Goal: Transaction & Acquisition: Purchase product/service

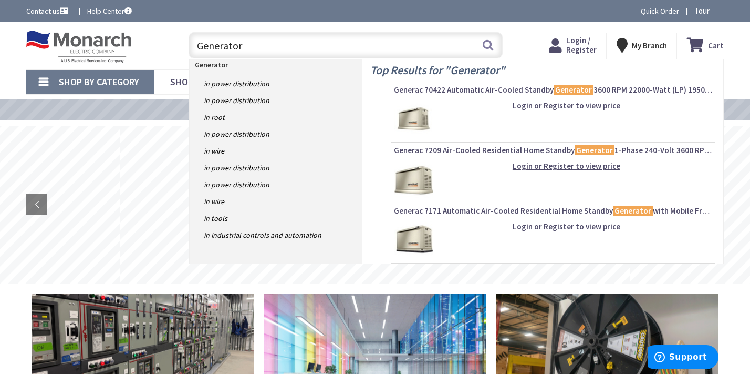
scroll to position [54, 0]
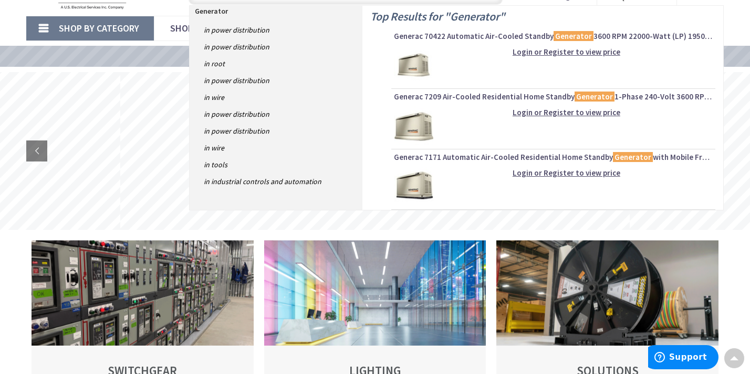
type input "Generator"
click at [555, 143] on div "Login or Register to view price" at bounding box center [553, 126] width 319 height 39
click at [247, 27] on link "in Power Distribution" at bounding box center [276, 30] width 173 height 17
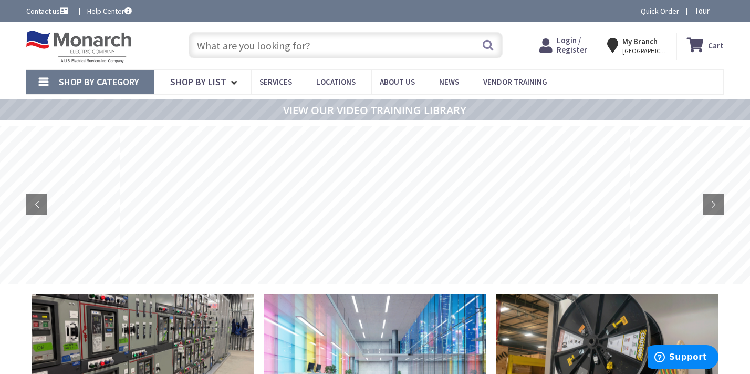
click at [210, 44] on input "text" at bounding box center [346, 45] width 314 height 26
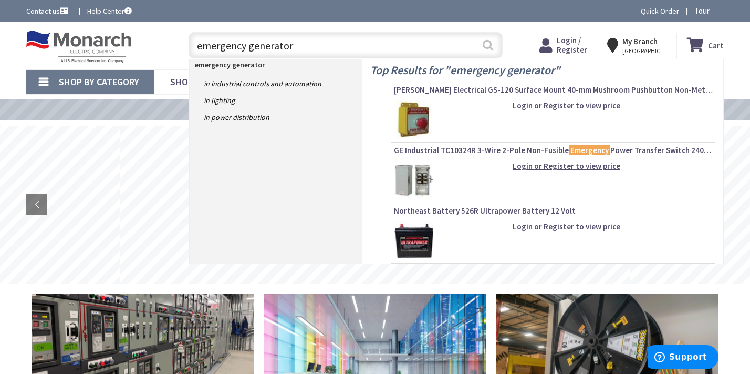
type input "emergency generator"
click at [485, 50] on button "Search" at bounding box center [488, 45] width 14 height 24
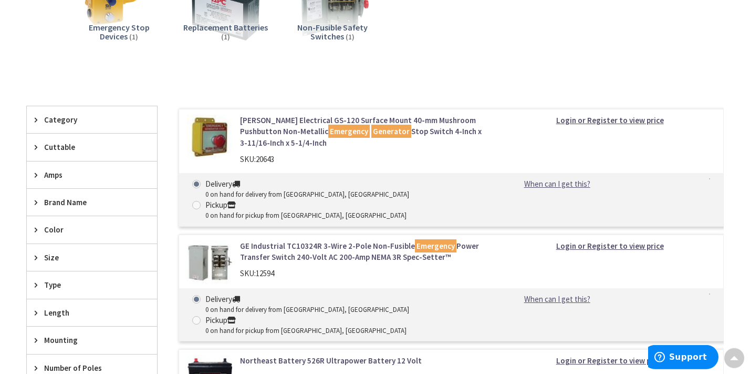
scroll to position [214, 0]
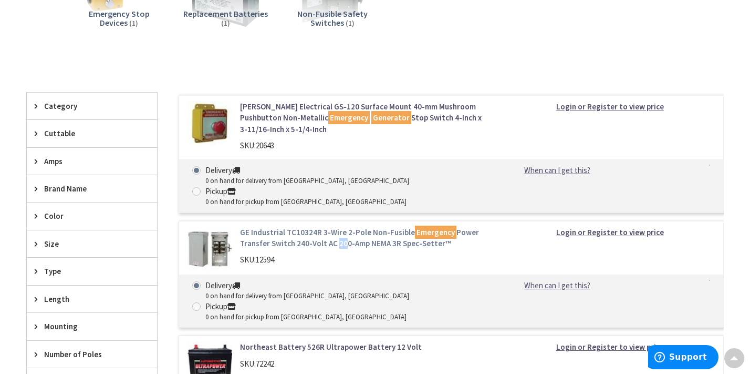
drag, startPoint x: 333, startPoint y: 229, endPoint x: 338, endPoint y: 227, distance: 5.4
click at [338, 227] on div "GE Industrial TC10324R 3-Wire 2-Pole Non-Fusible Emergency Power Transfer Switc…" at bounding box center [364, 248] width 265 height 44
click at [462, 248] on div "GE Industrial TC10324R 3-Wire 2-Pole Non-Fusible Emergency Power Transfer Switc…" at bounding box center [364, 248] width 265 height 44
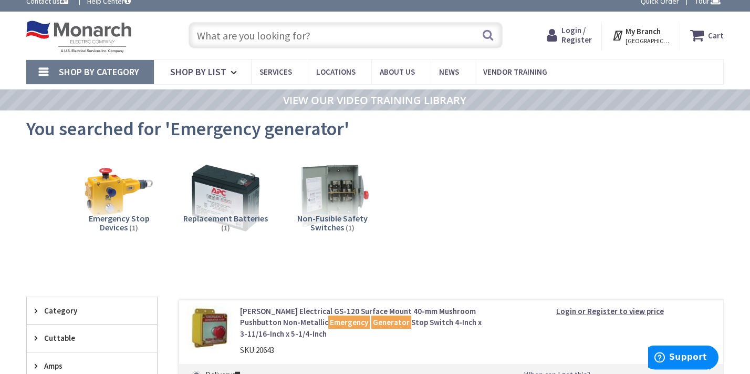
scroll to position [0, 0]
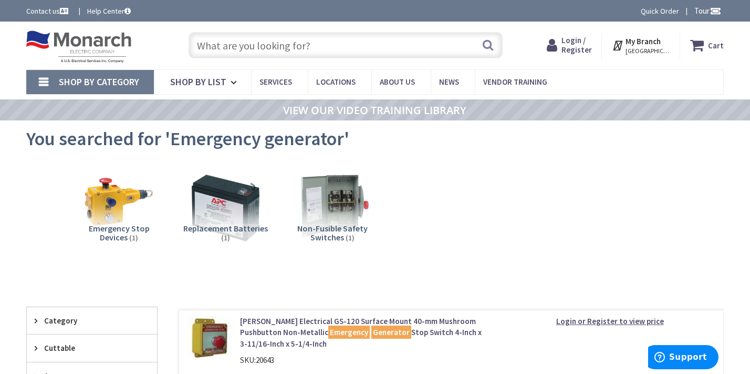
click at [319, 46] on input "text" at bounding box center [346, 45] width 314 height 26
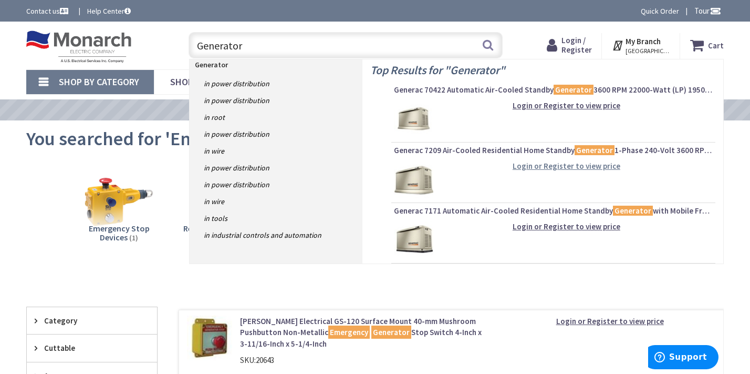
type input "Generator"
click at [529, 164] on strong "Login or Register to view price" at bounding box center [567, 166] width 108 height 10
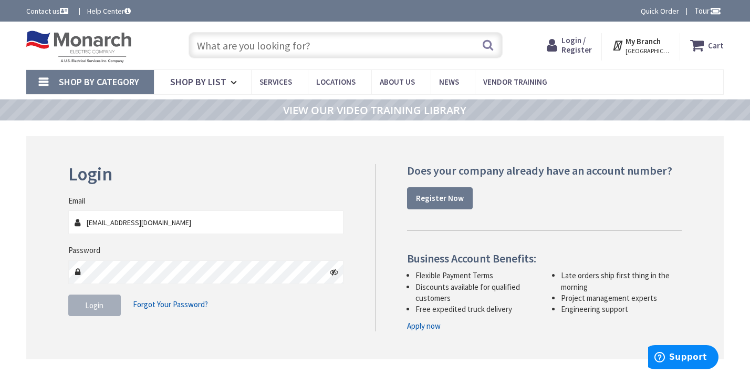
type input "[EMAIL_ADDRESS][DOMAIN_NAME]"
click at [101, 303] on span "Login" at bounding box center [94, 305] width 18 height 10
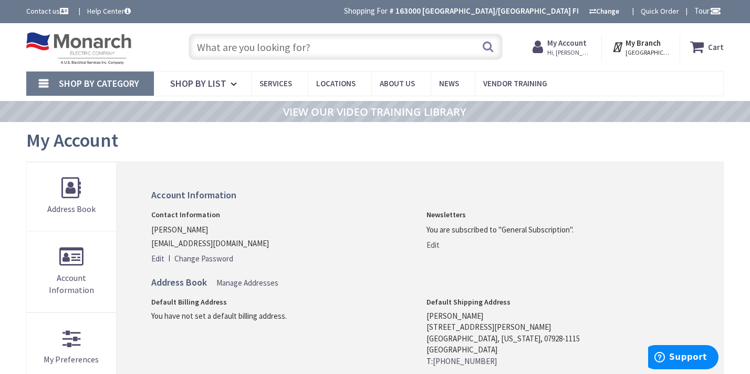
click at [304, 46] on input "text" at bounding box center [346, 47] width 314 height 26
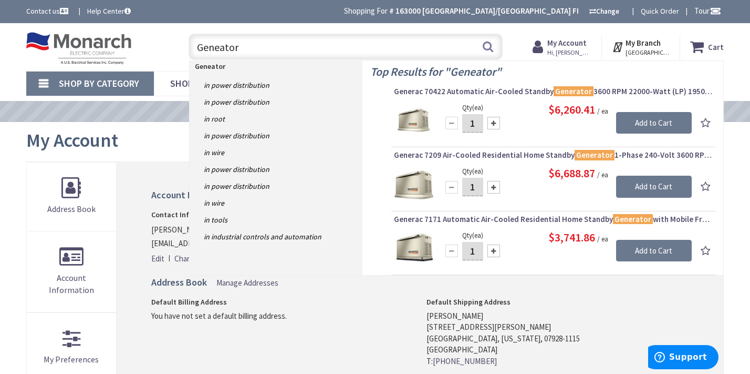
type input "Geneator"
click at [405, 242] on img at bounding box center [413, 248] width 39 height 39
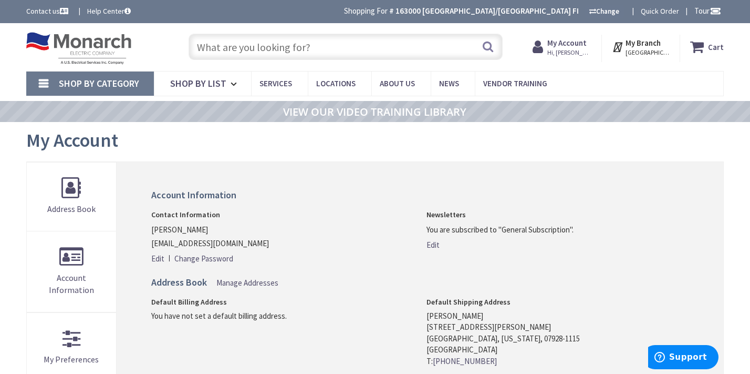
click at [356, 37] on input "text" at bounding box center [346, 47] width 314 height 26
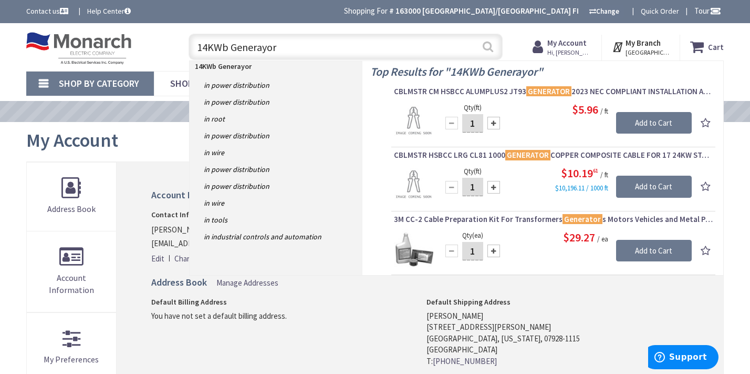
type input "14KWb Generayor"
click at [487, 48] on button "Search" at bounding box center [488, 47] width 14 height 24
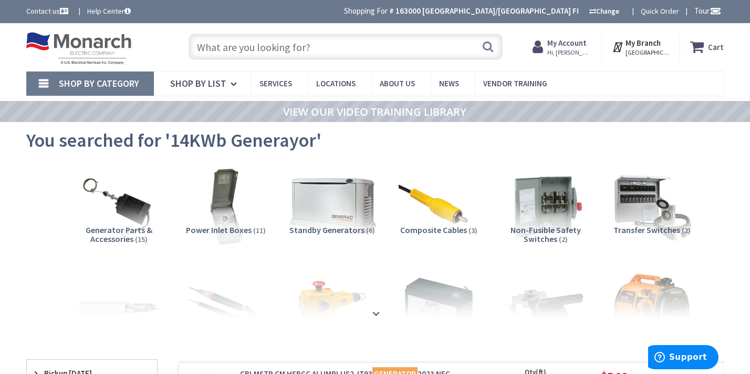
click at [316, 198] on img at bounding box center [332, 205] width 89 height 89
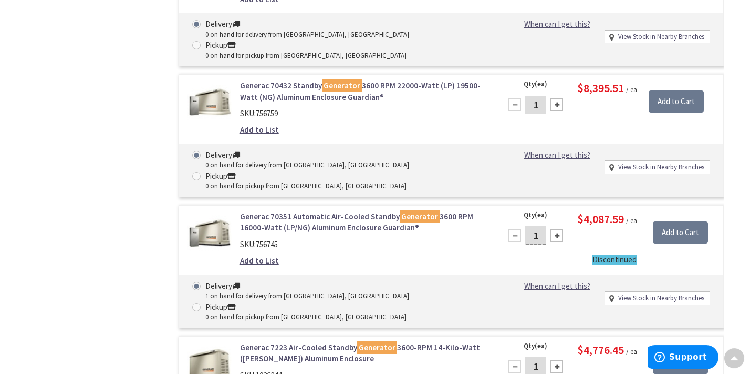
scroll to position [699, 0]
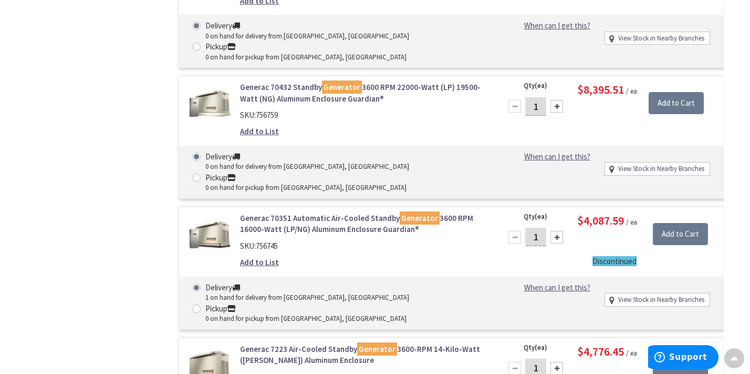
click at [309, 256] on div "Add to List" at bounding box center [364, 261] width 249 height 11
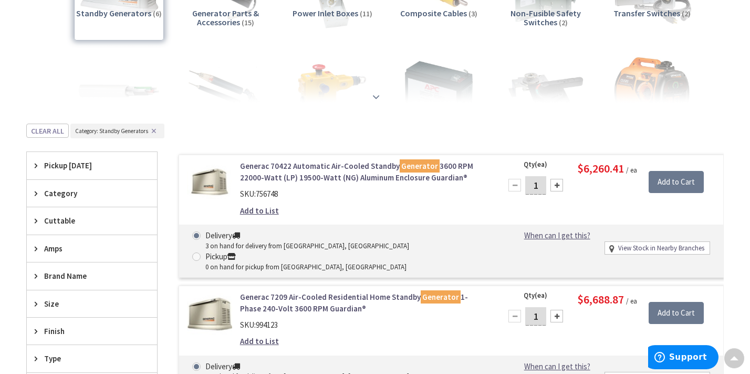
scroll to position [56, 0]
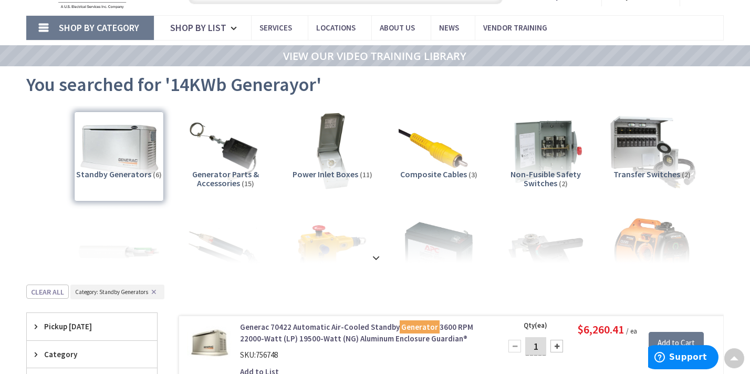
click at [651, 132] on img at bounding box center [652, 150] width 89 height 89
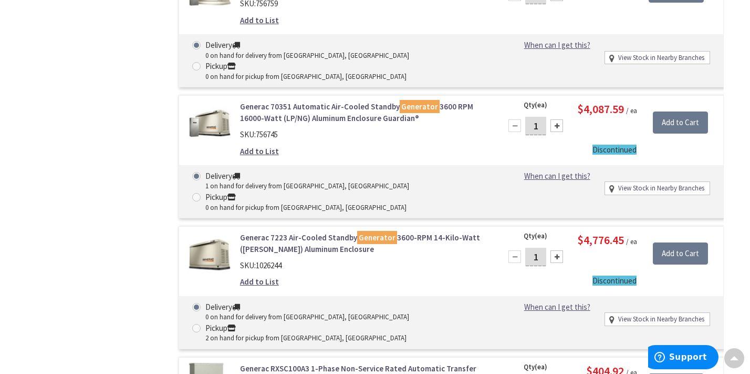
scroll to position [876, 0]
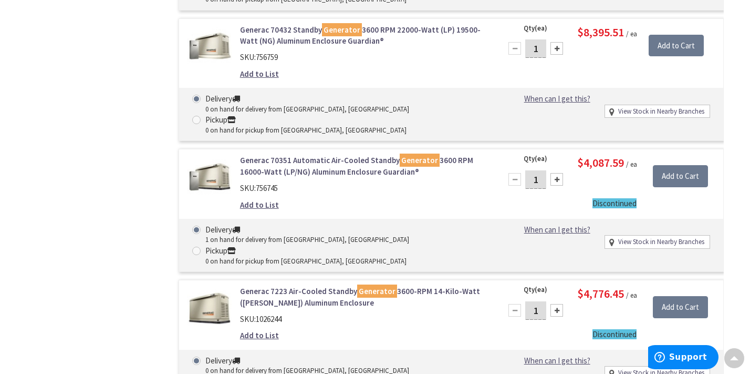
click at [203, 154] on img at bounding box center [209, 176] width 45 height 45
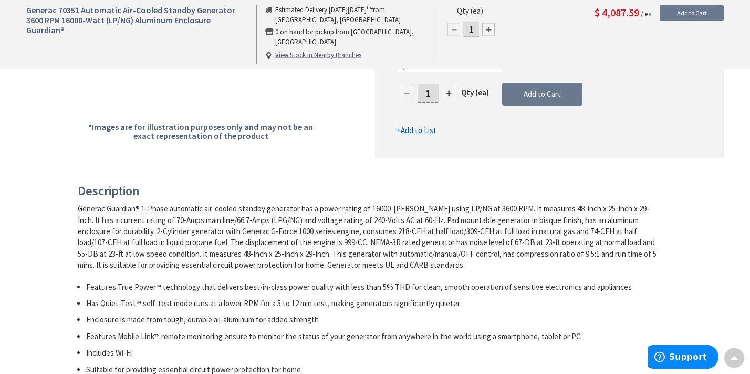
scroll to position [268, 0]
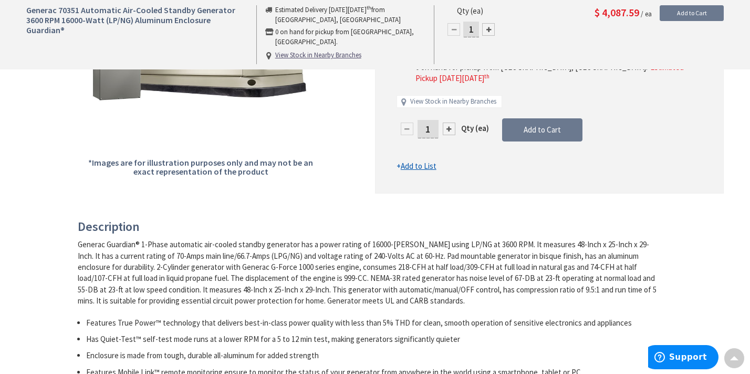
click at [700, 97] on div "Delivery 1 on hand for delivery from Cranbury, NJ - Estimated Delivery on Monda…" at bounding box center [550, 57] width 306 height 122
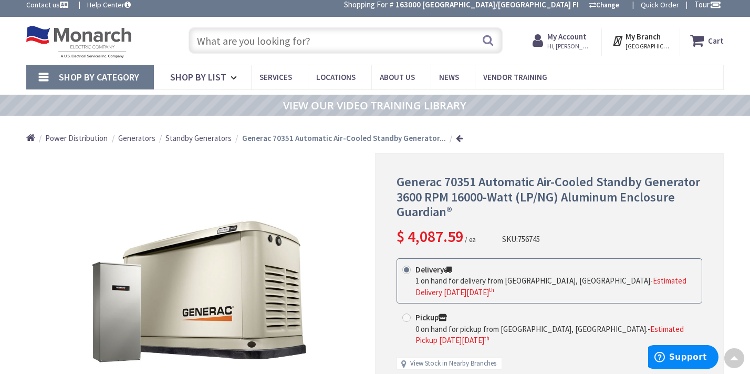
scroll to position [0, 0]
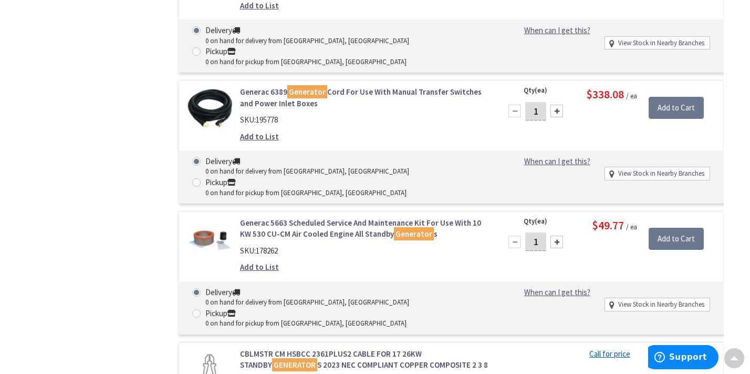
scroll to position [5046, 0]
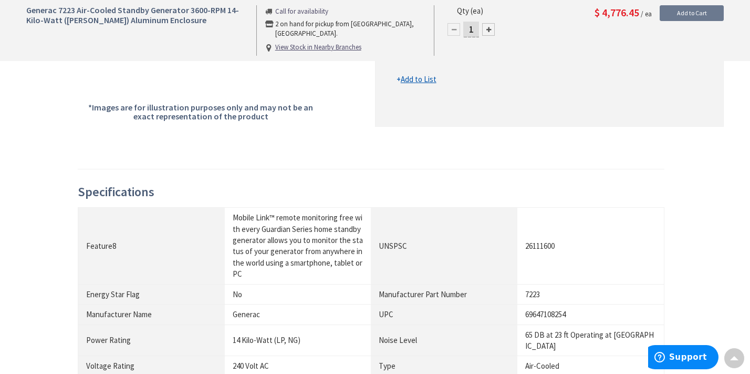
scroll to position [55, 0]
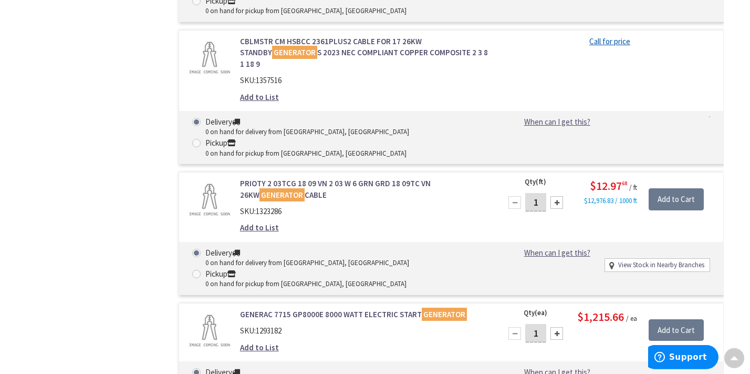
scroll to position [5322, 0]
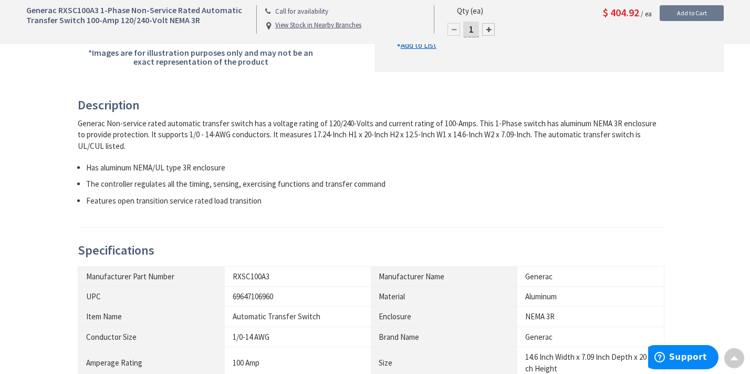
scroll to position [375, 0]
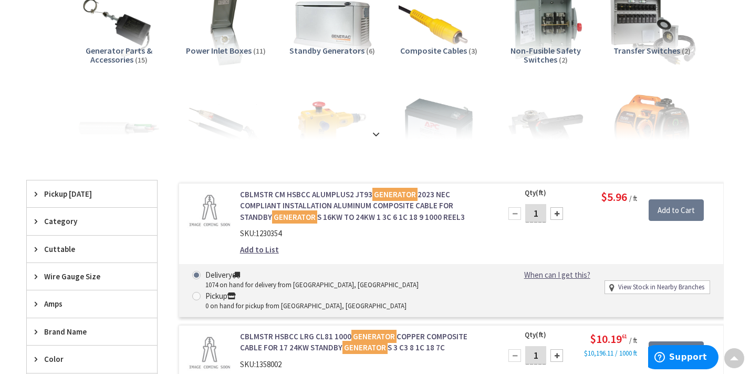
scroll to position [330, 0]
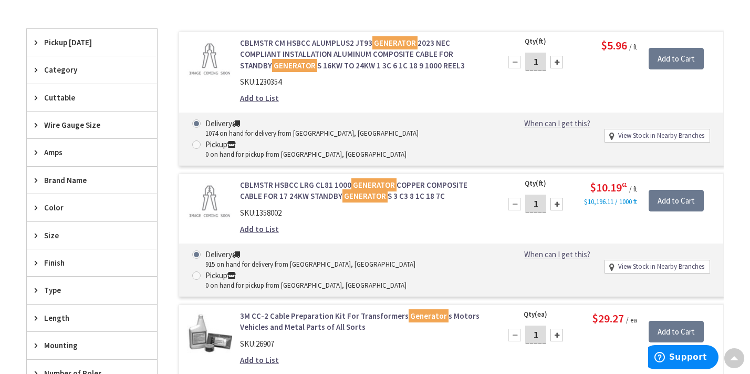
click at [640, 24] on div "View Subcategories Generator Parts & Accessories (15) Power Inlet Boxes (11) St…" at bounding box center [375, 269] width 698 height 877
click at [640, 24] on div "Clear all" at bounding box center [375, 18] width 698 height 19
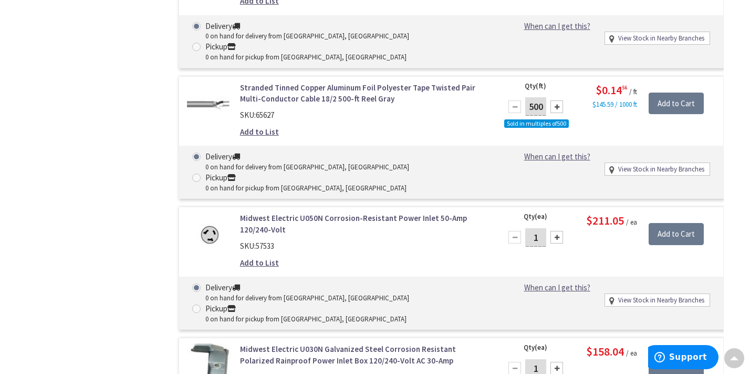
scroll to position [6172, 0]
